Goal: Task Accomplishment & Management: Complete application form

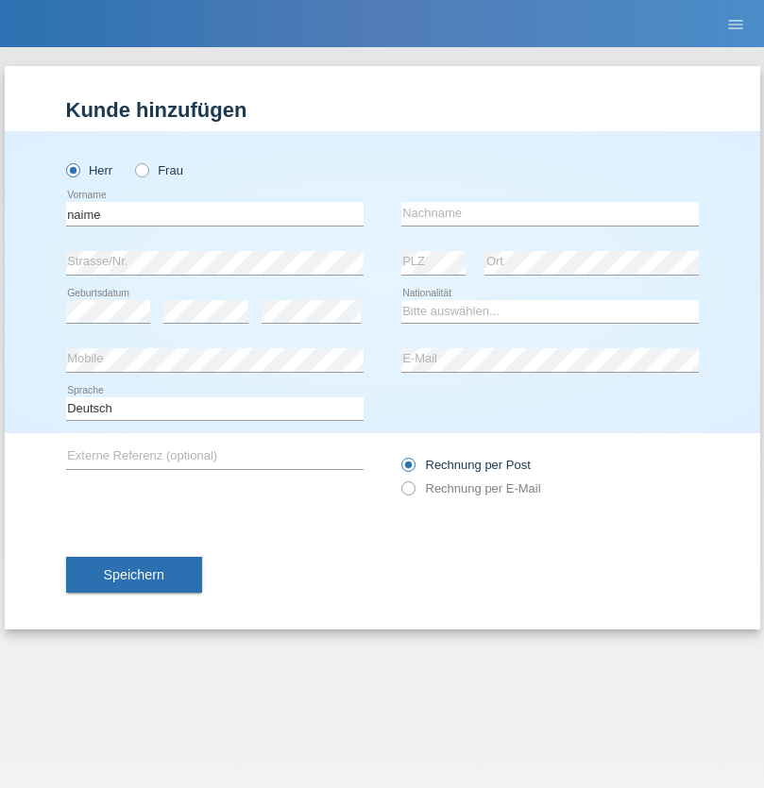
type input "naime"
click at [549, 213] on input "text" at bounding box center [549, 214] width 297 height 24
type input "llugiqi"
select select "CH"
radio input "true"
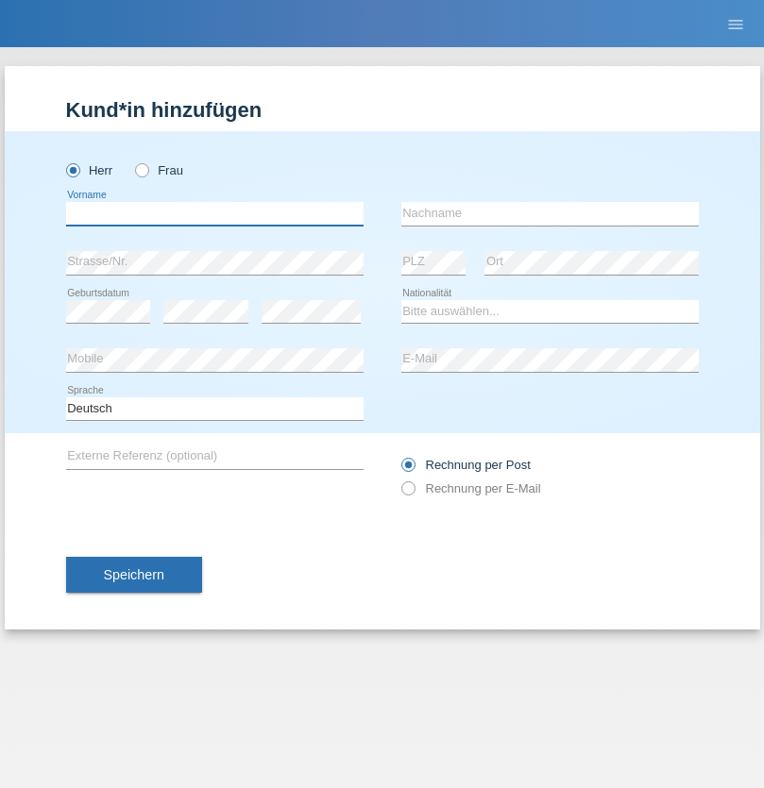
click at [214, 213] on input "text" at bounding box center [214, 214] width 297 height 24
type input "Shaban"
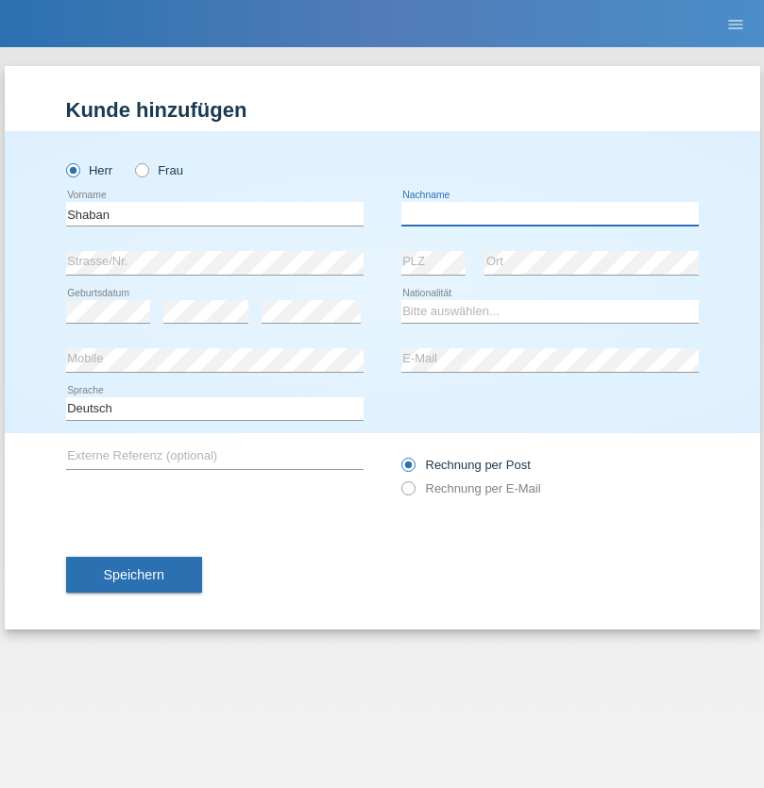
click at [549, 213] on input "text" at bounding box center [549, 214] width 297 height 24
type input "llugiqi"
select select "CH"
radio input "true"
click at [214, 213] on input "text" at bounding box center [214, 214] width 297 height 24
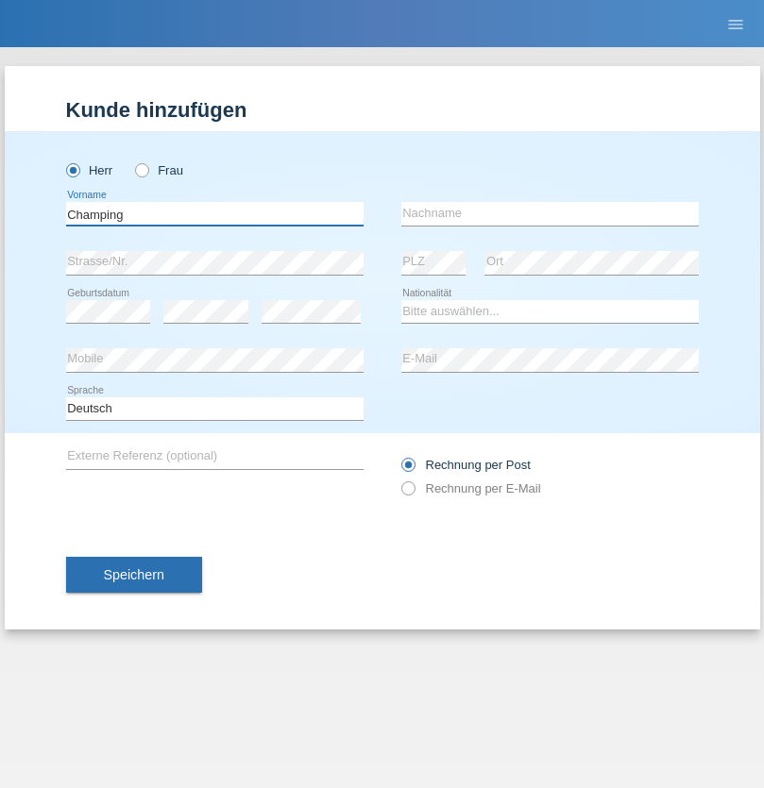
type input "Champing"
click at [549, 213] on input "text" at bounding box center [549, 214] width 297 height 24
type input "Malonga"
select select "CH"
radio input "true"
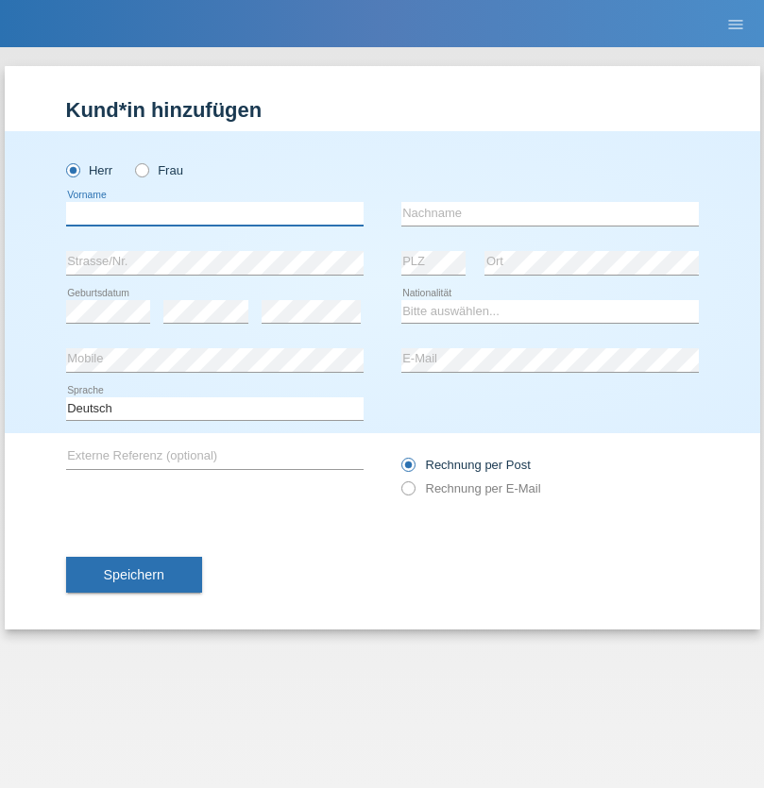
click at [214, 213] on input "text" at bounding box center [214, 214] width 297 height 24
type input "Djordjevic"
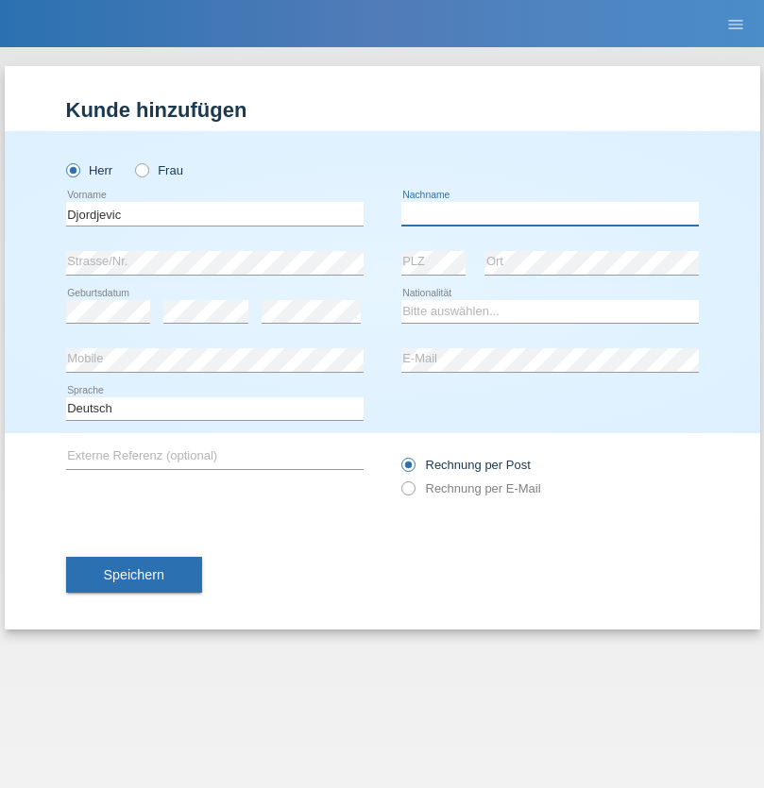
click at [549, 213] on input "text" at bounding box center [549, 214] width 297 height 24
type input "Radosav"
select select "RS"
select select "C"
select select "10"
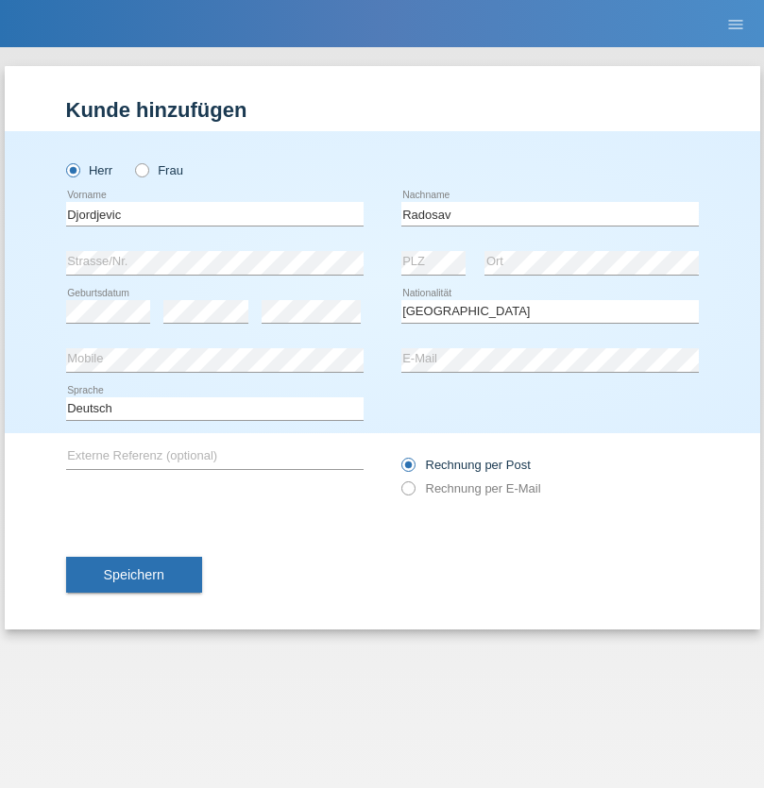
select select "03"
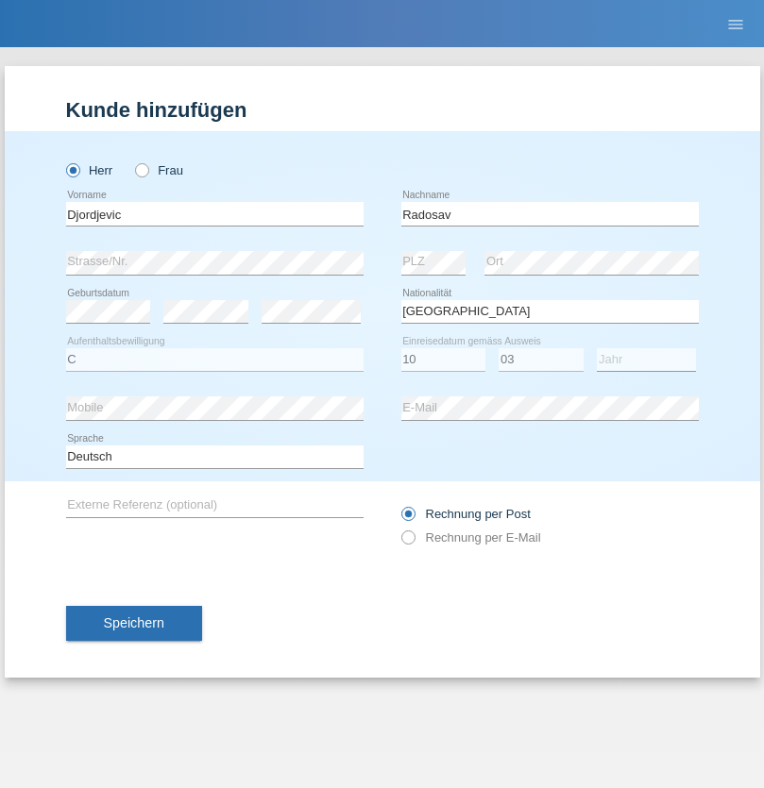
select select "1989"
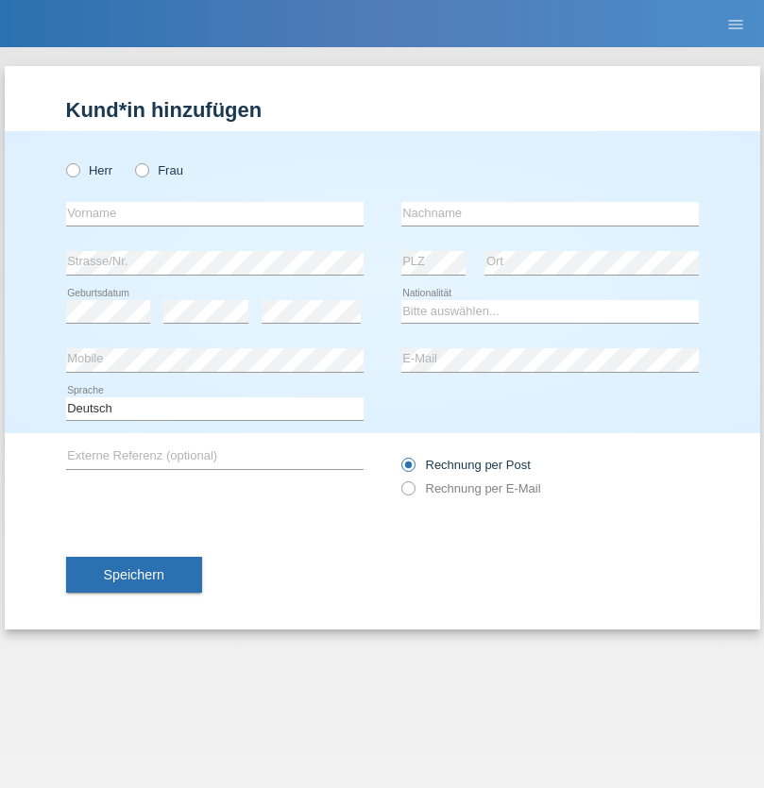
radio input "true"
click at [214, 213] on input "text" at bounding box center [214, 214] width 297 height 24
type input "[PERSON_NAME]"
click at [549, 213] on input "text" at bounding box center [549, 214] width 297 height 24
type input "Patera"
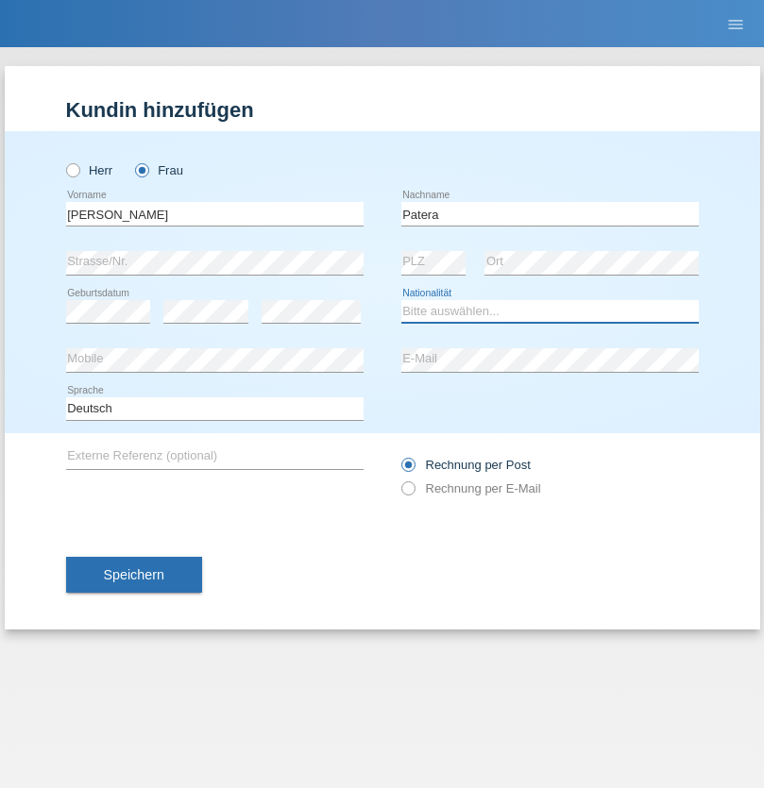
select select "CH"
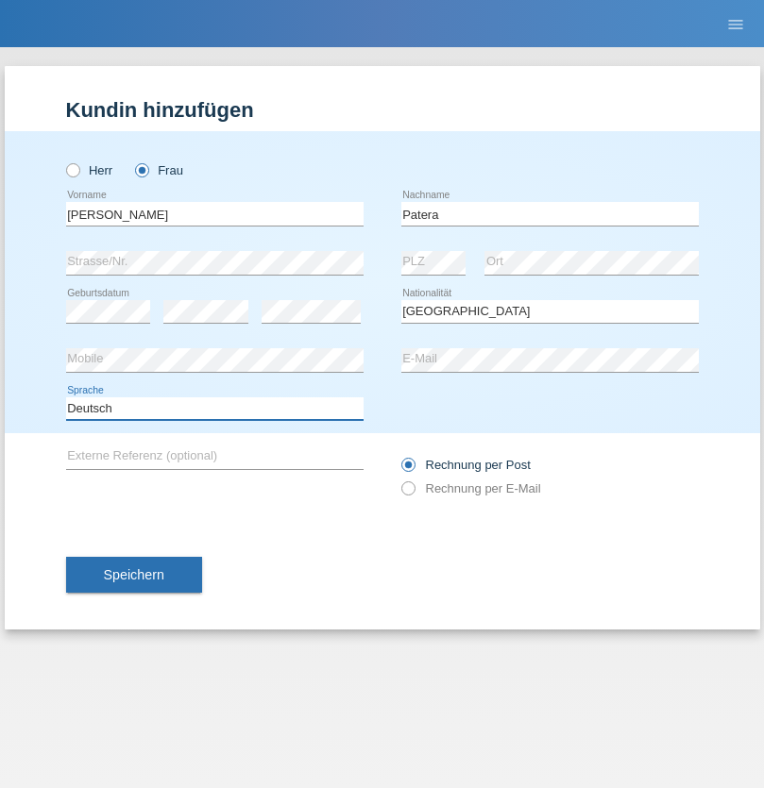
select select "en"
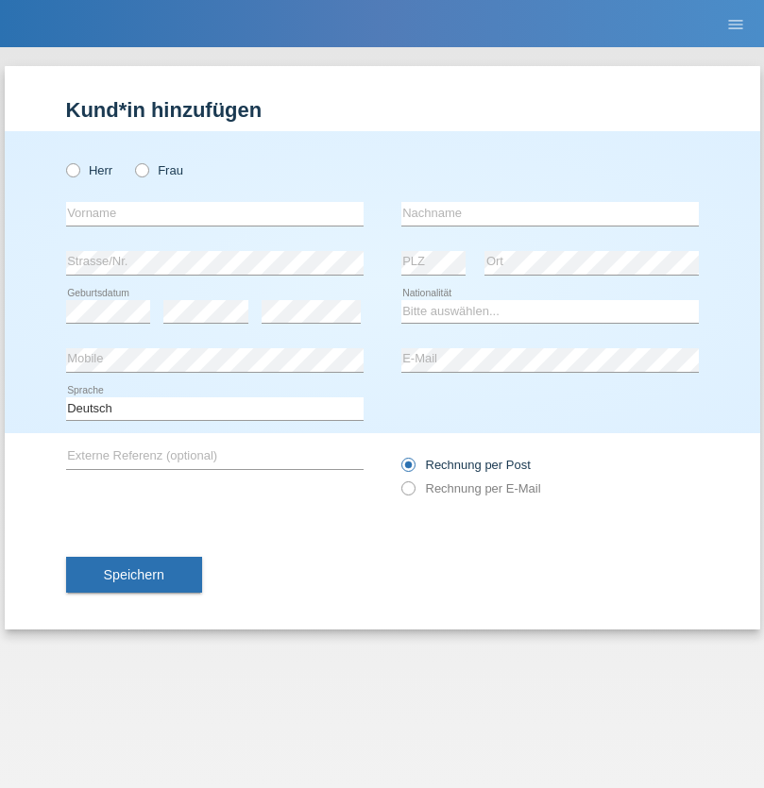
radio input "true"
click at [214, 213] on input "text" at bounding box center [214, 214] width 297 height 24
type input "[PERSON_NAME]"
click at [549, 213] on input "text" at bounding box center [549, 214] width 297 height 24
type input "Sakhi"
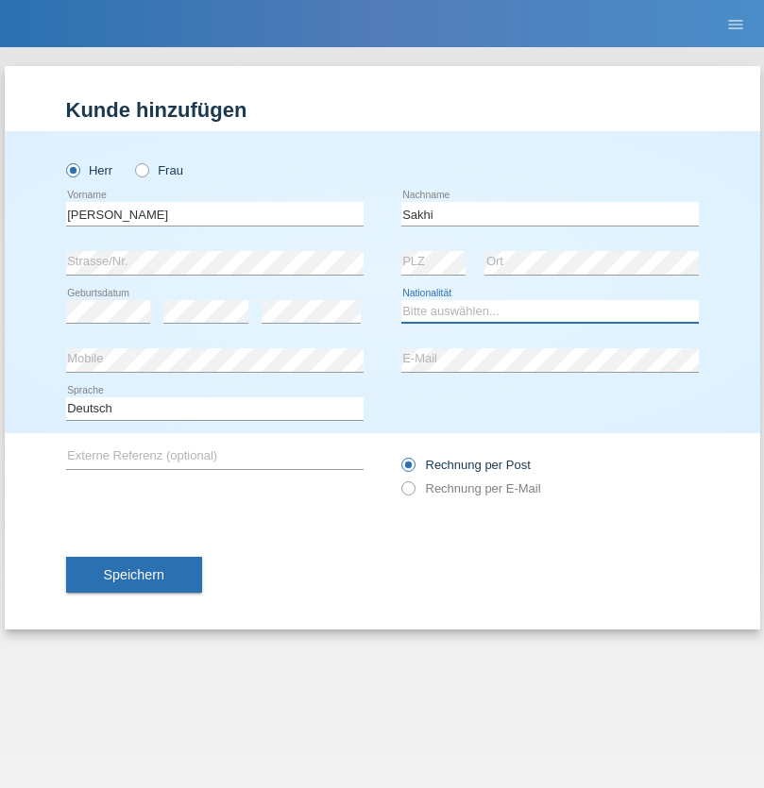
select select "IT"
select select "C"
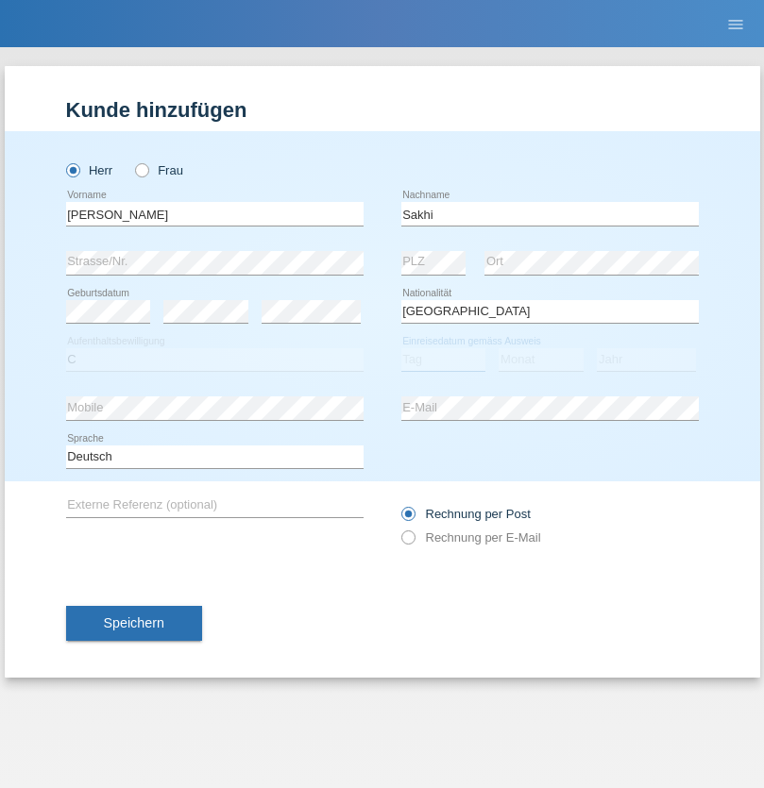
select select "24"
select select "10"
select select "2021"
